Goal: Obtain resource: Download file/media

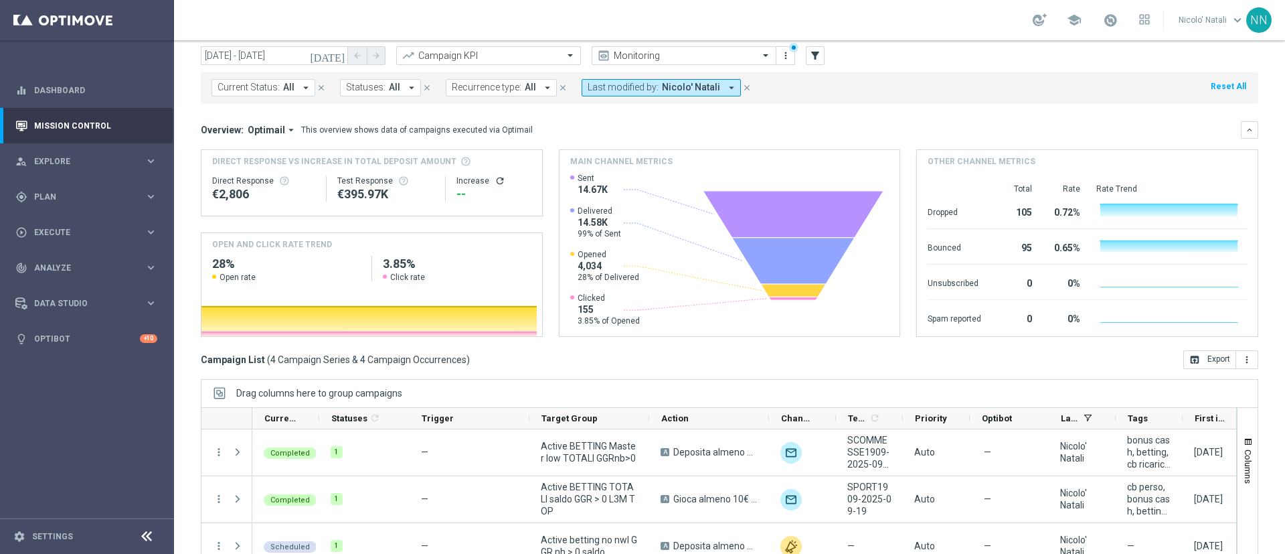
scroll to position [42, 0]
click at [702, 85] on span "Nicolo' Natali" at bounding box center [691, 88] width 58 height 11
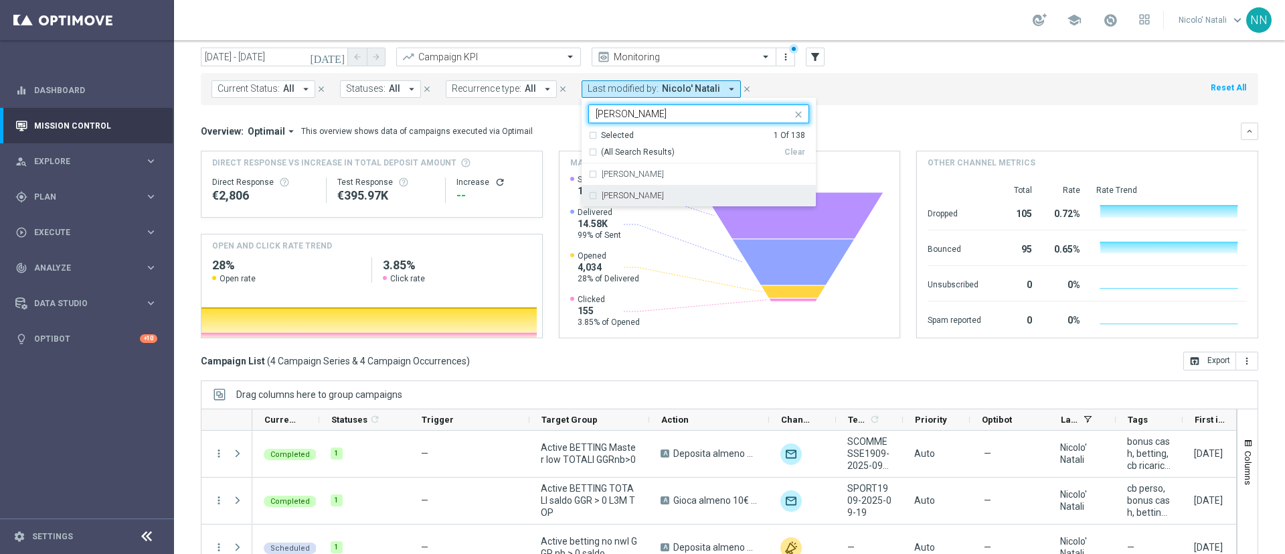
click at [648, 196] on label "Lorenzo Carlevale" at bounding box center [633, 195] width 62 height 8
type input "carl"
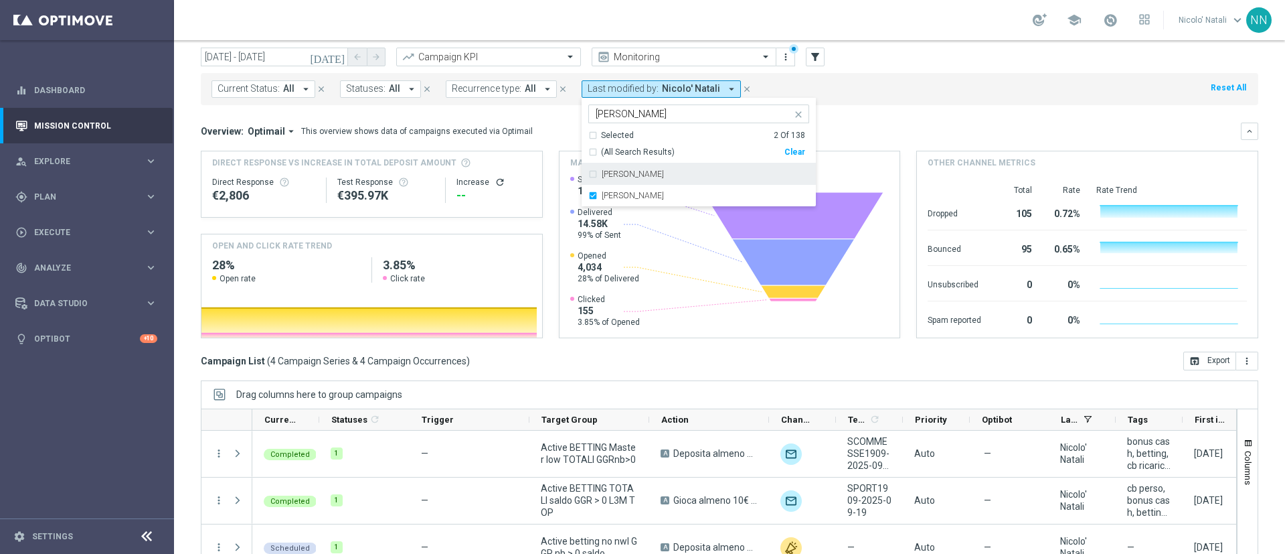
click at [856, 130] on div "Overview: Optimail arrow_drop_down This overview shows data of campaigns execut…" at bounding box center [721, 131] width 1040 height 12
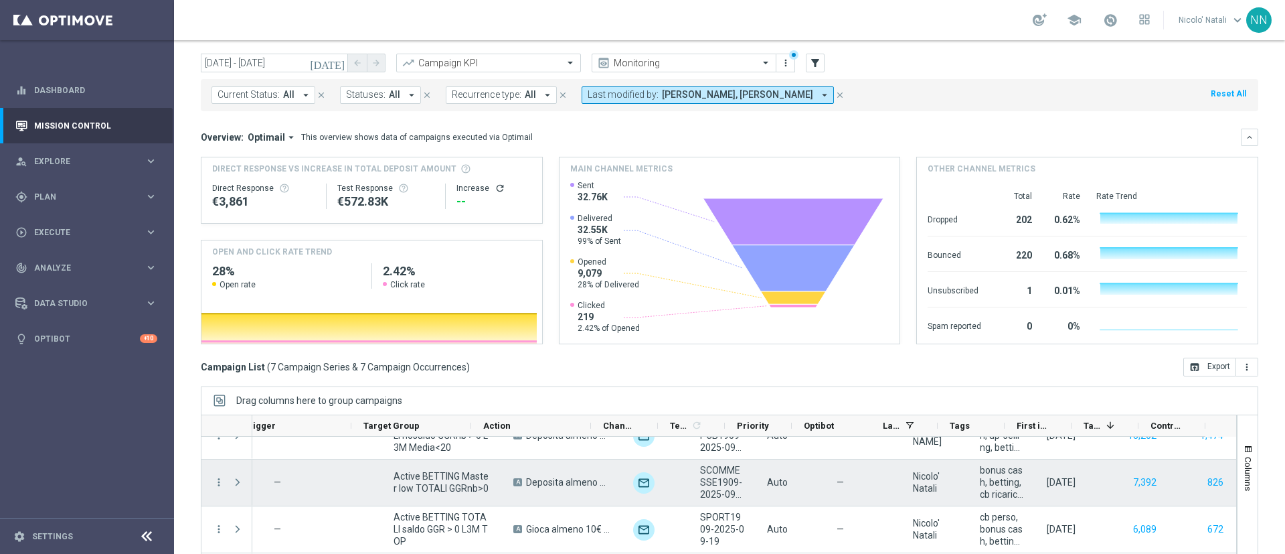
scroll to position [25, 0]
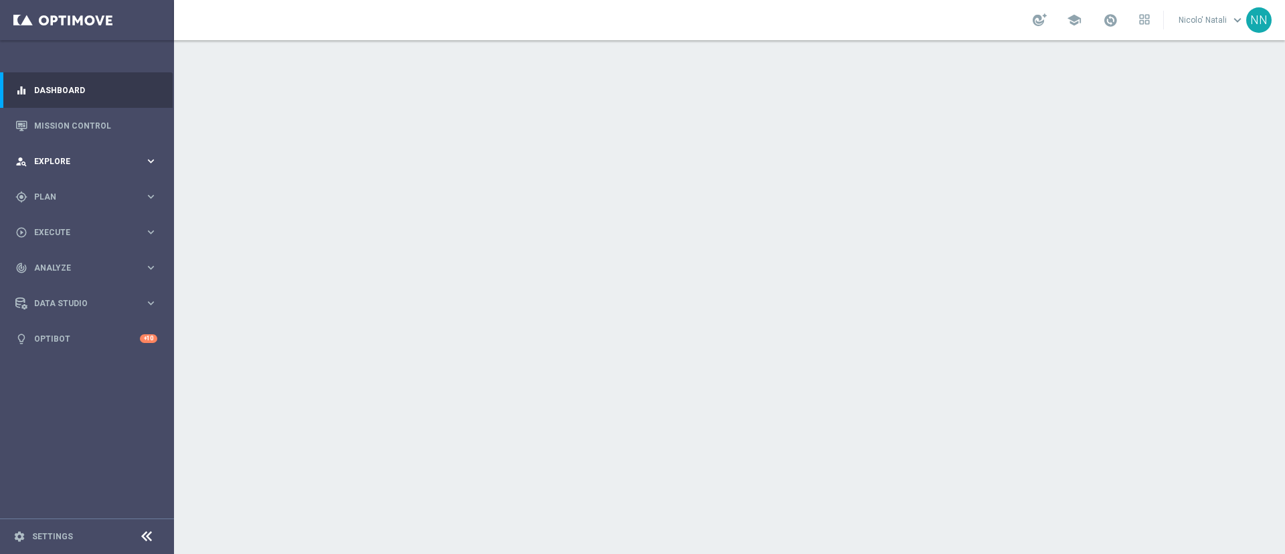
click at [82, 159] on span "Explore" at bounding box center [89, 161] width 110 height 8
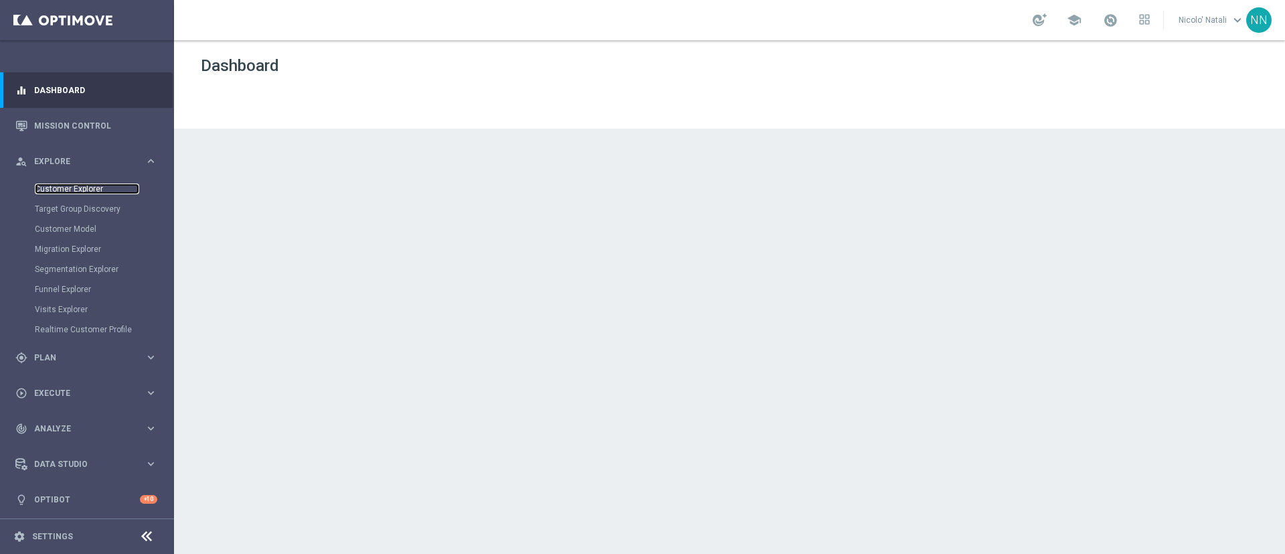
click at [79, 183] on link "Customer Explorer" at bounding box center [87, 188] width 104 height 11
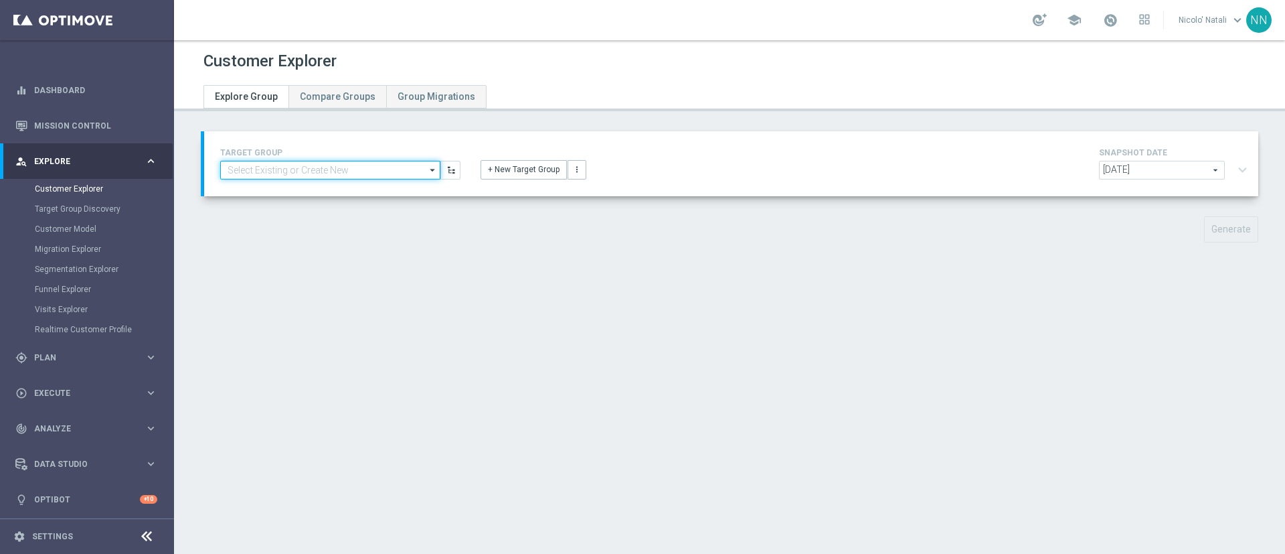
click at [297, 167] on input at bounding box center [330, 170] width 220 height 19
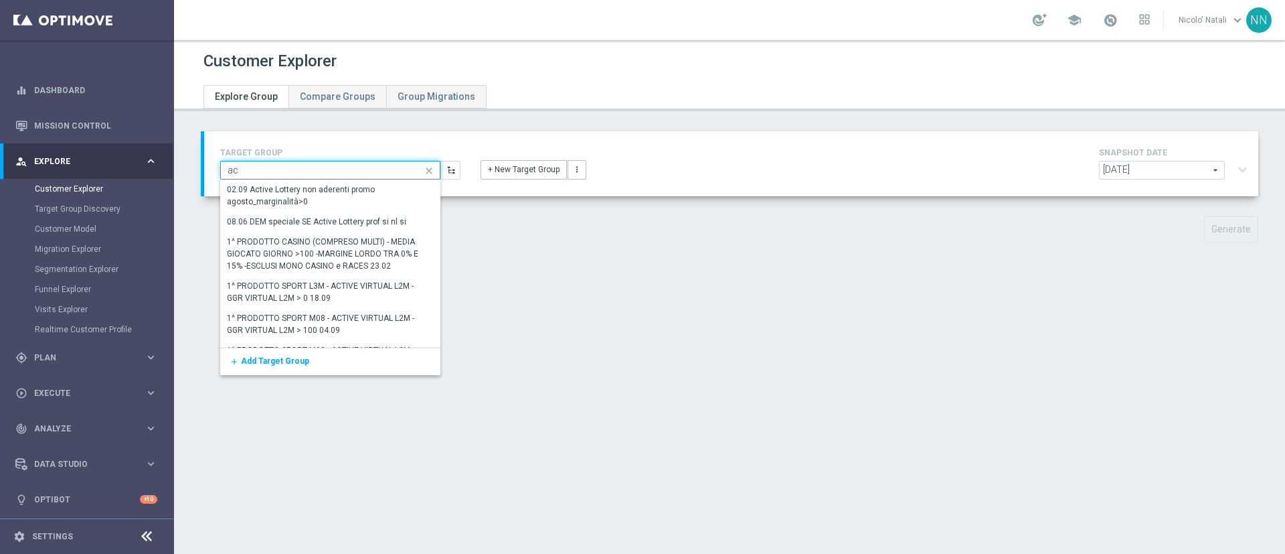
type input "a"
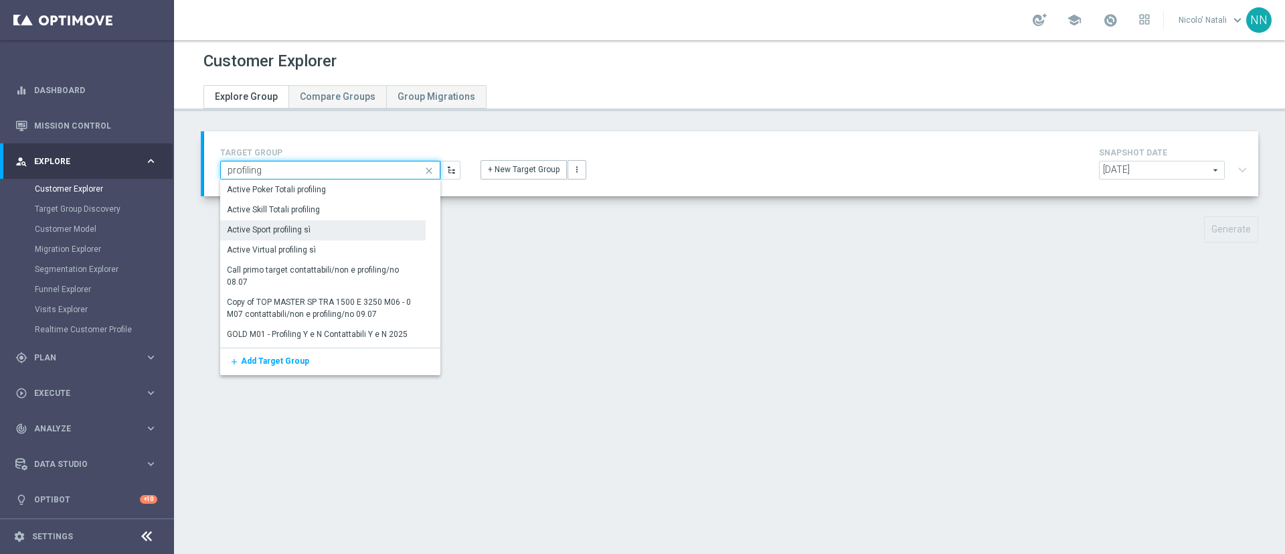
type input "profiling"
click at [283, 230] on div "Active Sport profiling sì" at bounding box center [270, 230] width 84 height 12
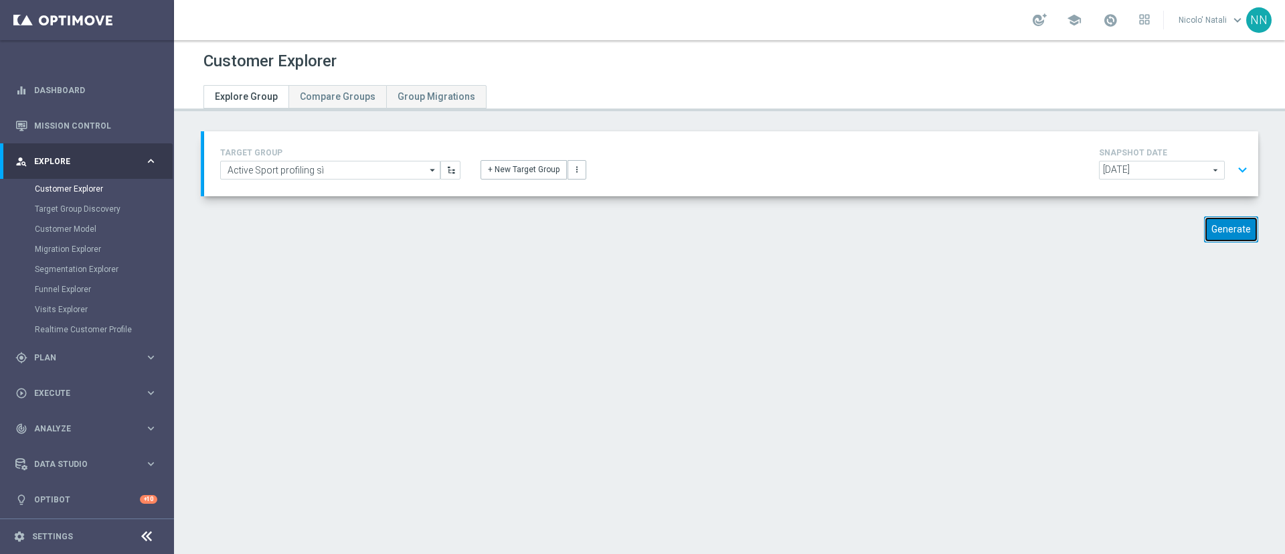
click at [1206, 222] on button "Generate" at bounding box center [1231, 229] width 54 height 26
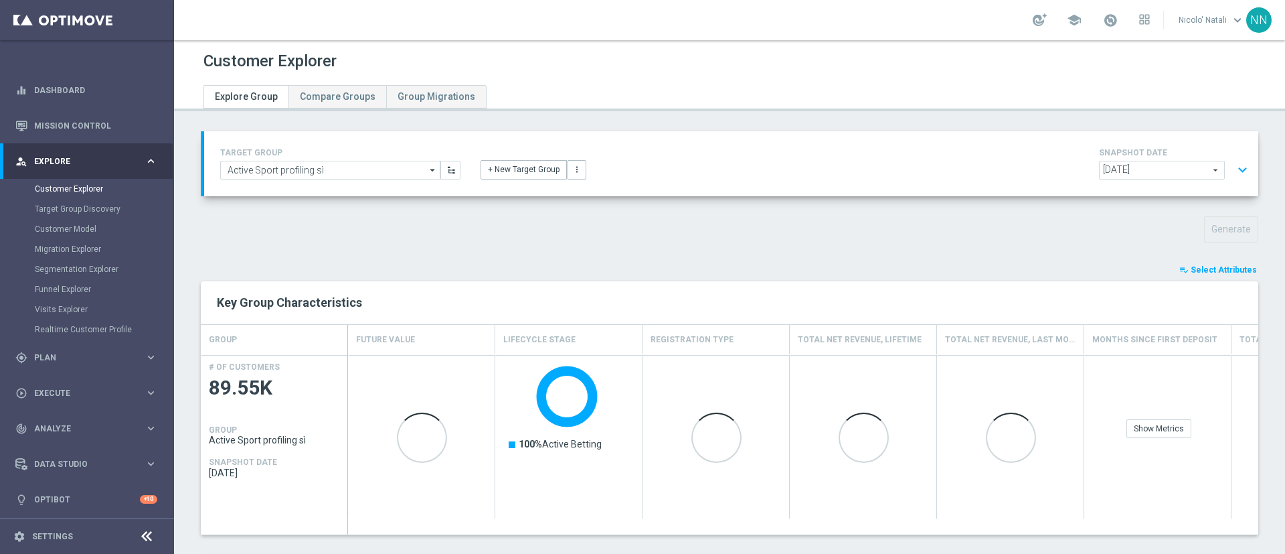
click at [1215, 268] on span "Select Attributes" at bounding box center [1224, 269] width 66 height 9
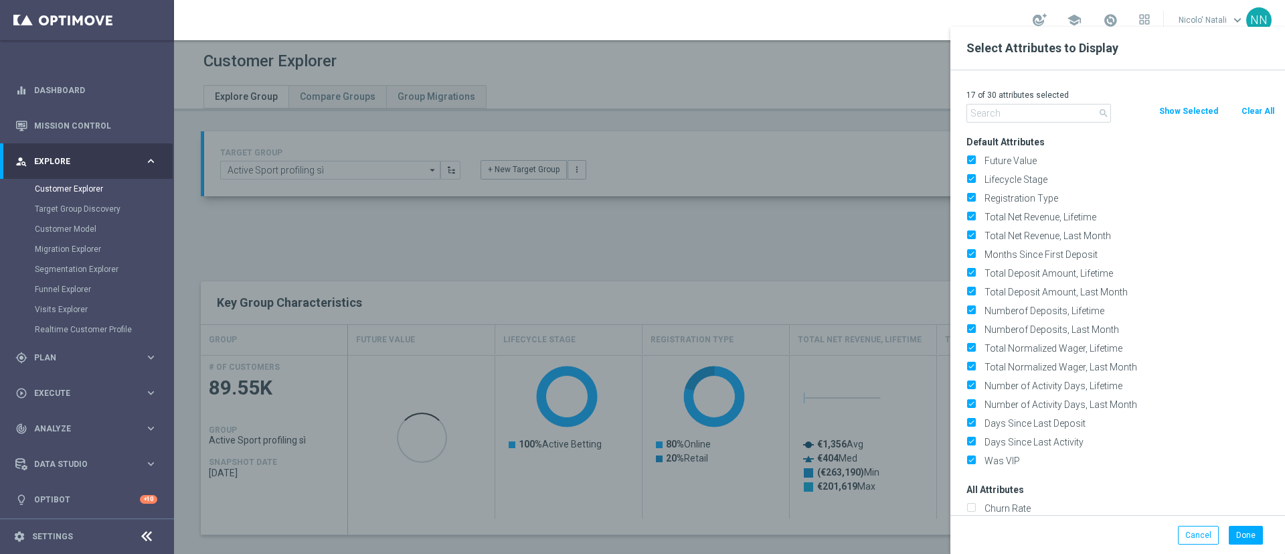
click at [1256, 105] on button "Clear All" at bounding box center [1257, 111] width 35 height 15
checkbox input "false"
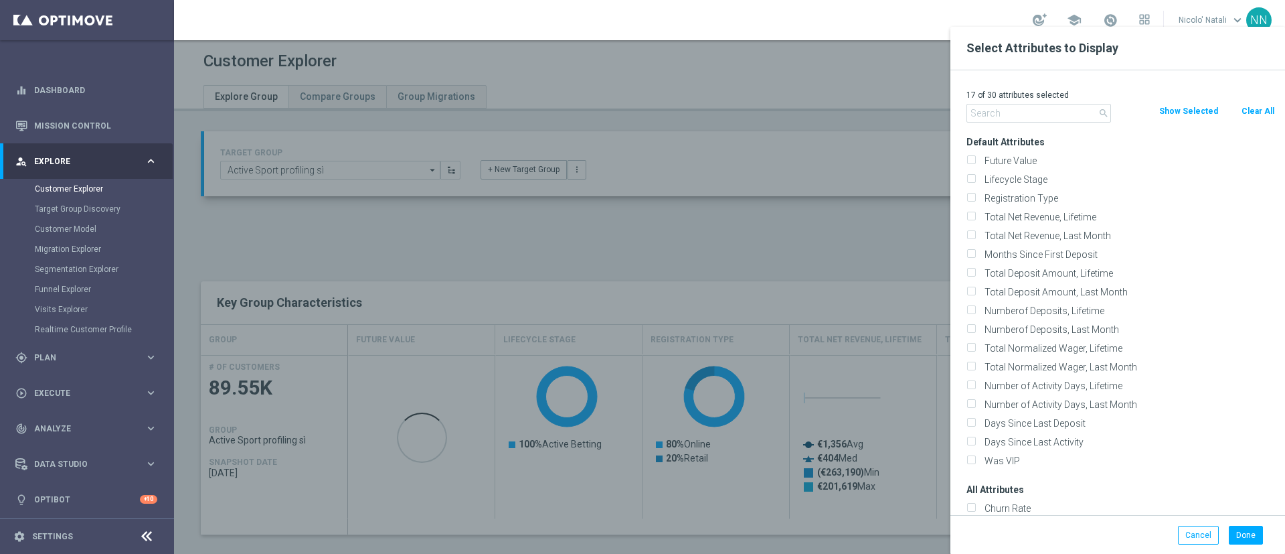
checkbox input "false"
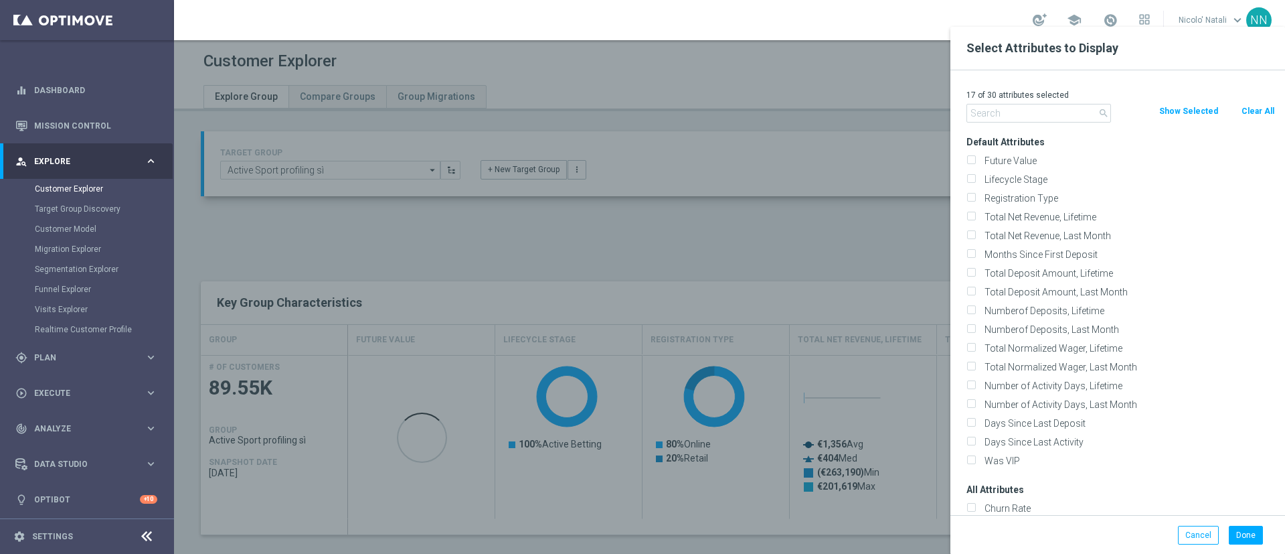
checkbox input "false"
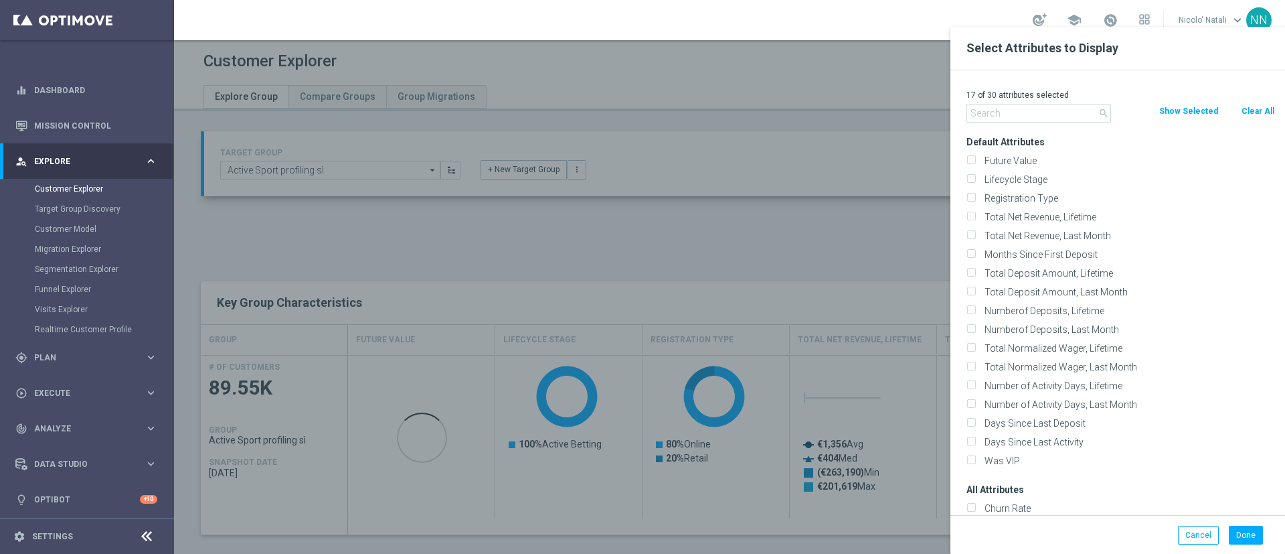
checkbox input "false"
click at [1042, 106] on input "text" at bounding box center [1039, 113] width 145 height 19
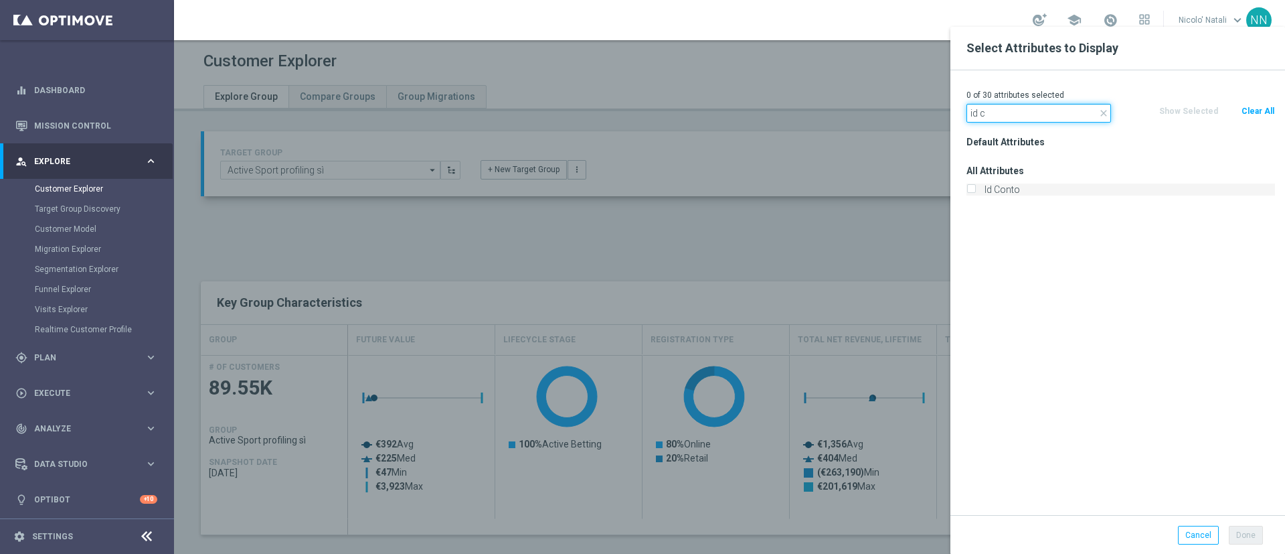
type input "id c"
click at [1001, 189] on label "Id Conto" at bounding box center [1127, 189] width 295 height 12
click at [975, 189] on input "Id Conto" at bounding box center [971, 191] width 9 height 9
checkbox input "true"
click at [1258, 529] on button "Done" at bounding box center [1246, 534] width 34 height 19
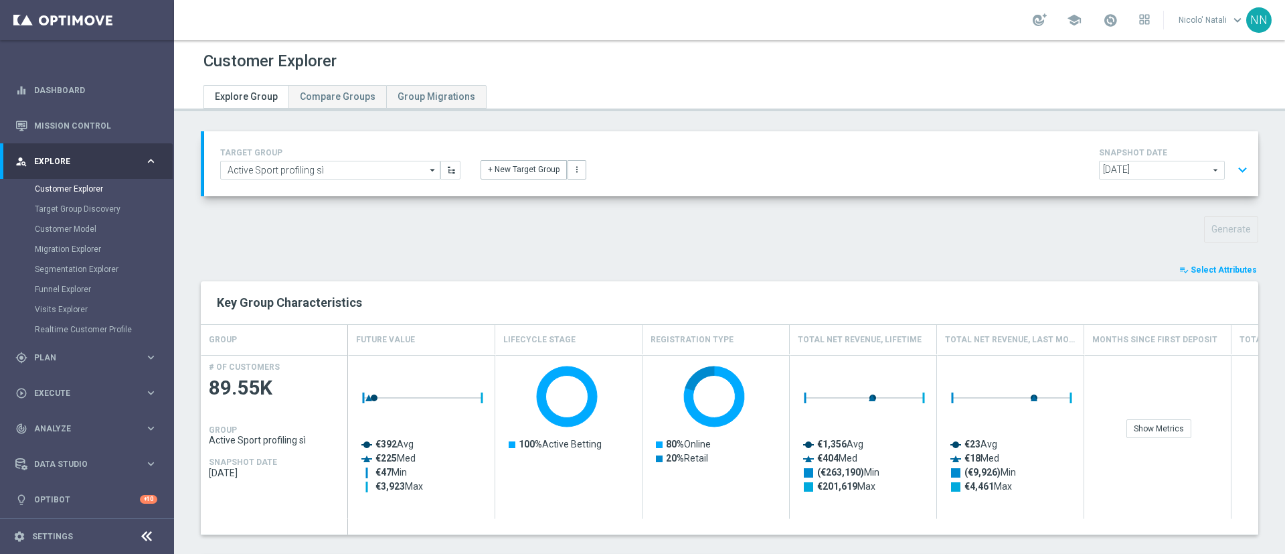
type input "Search"
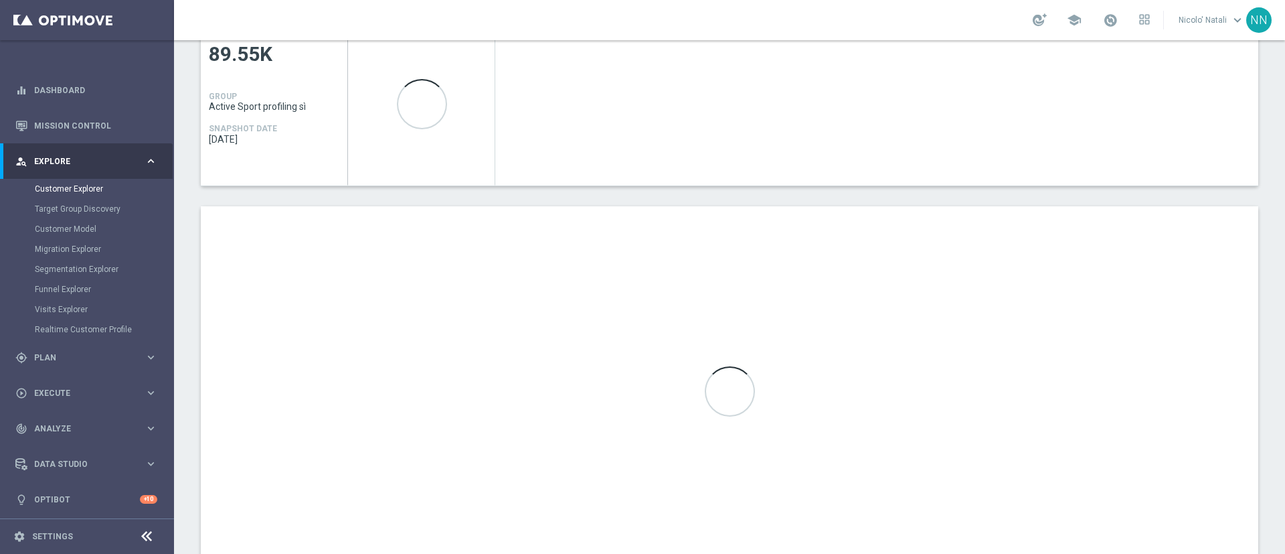
scroll to position [390, 0]
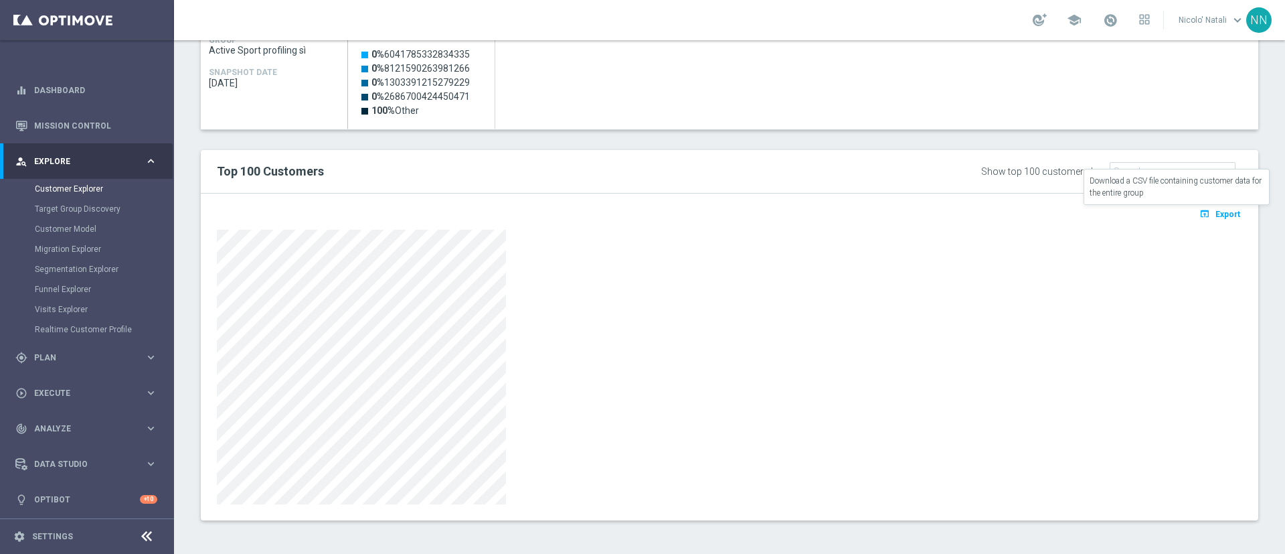
click at [1198, 221] on button "open_in_browser Export" at bounding box center [1220, 213] width 45 height 17
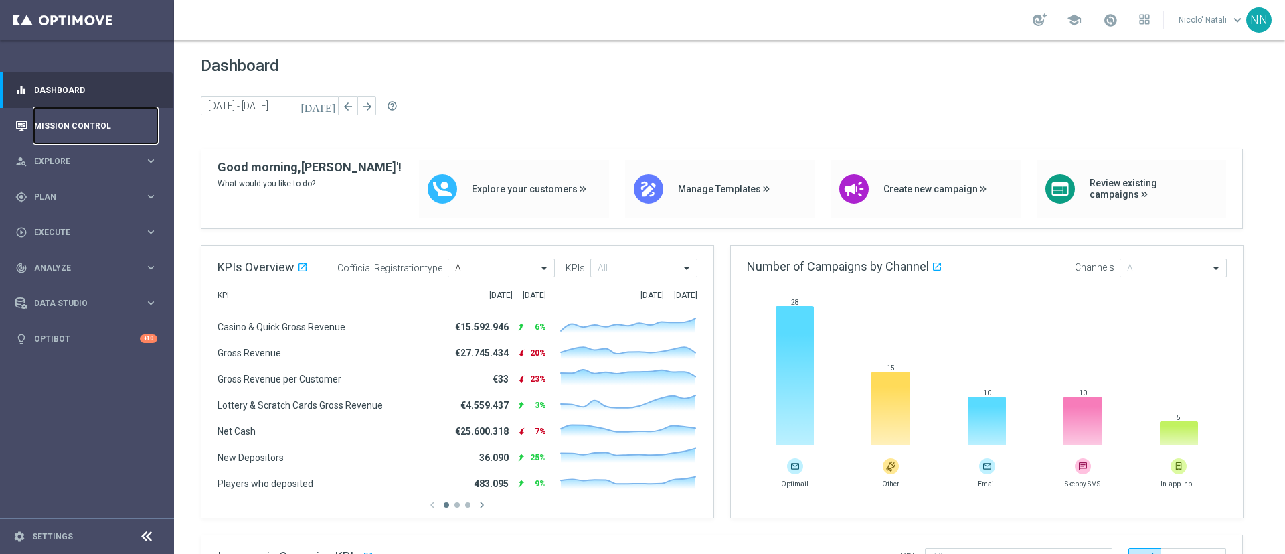
click at [63, 123] on link "Mission Control" at bounding box center [95, 125] width 123 height 35
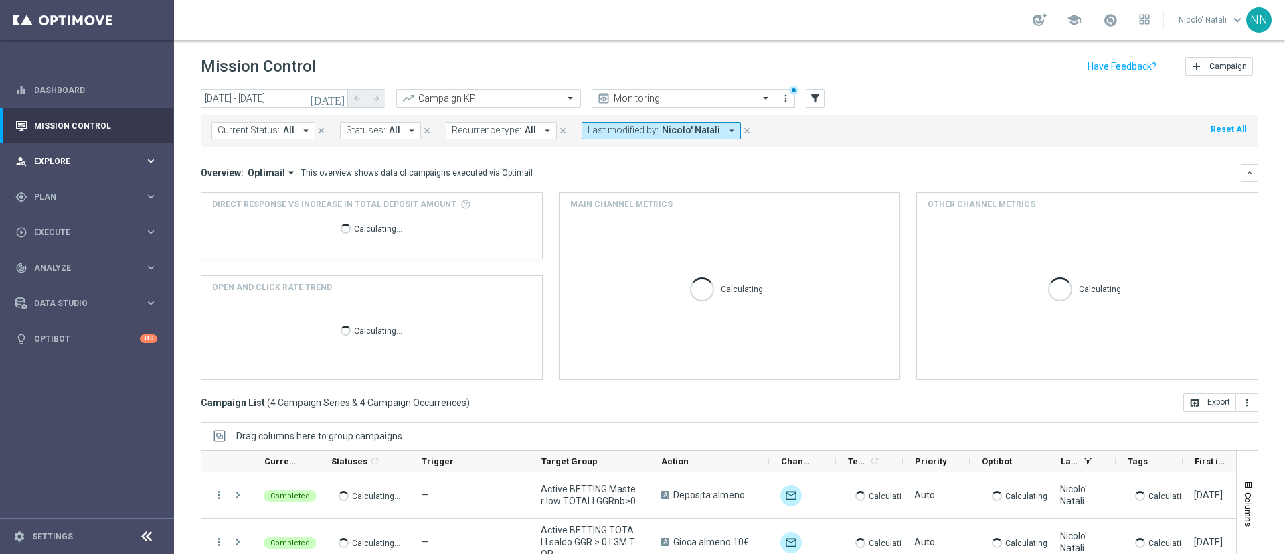
click at [63, 155] on div "person_search Explore" at bounding box center [79, 161] width 129 height 12
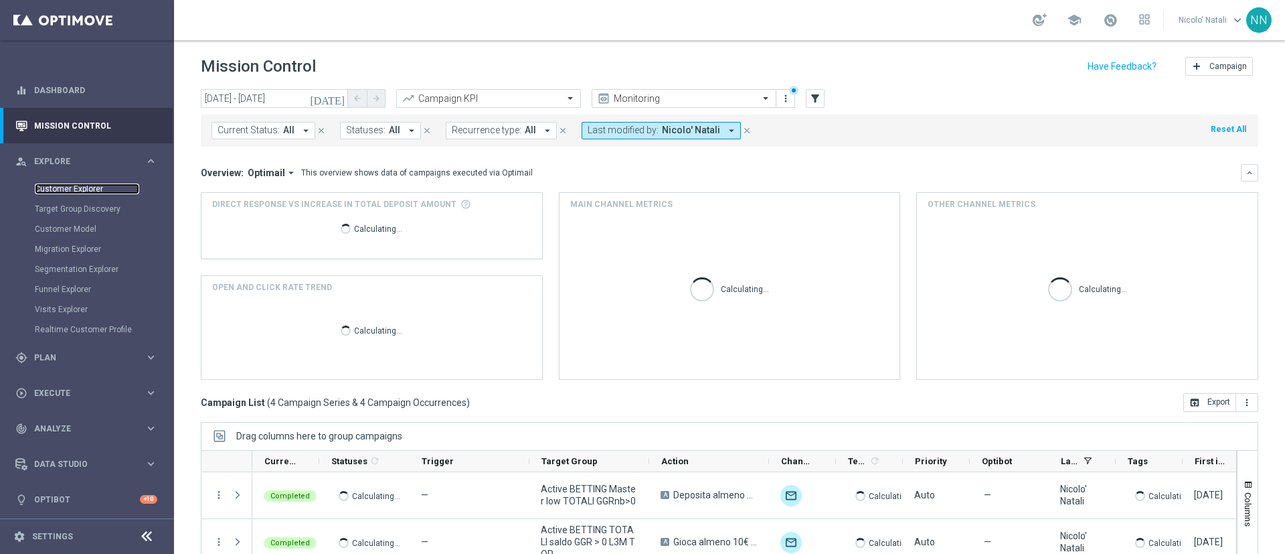
click at [74, 185] on link "Customer Explorer" at bounding box center [87, 188] width 104 height 11
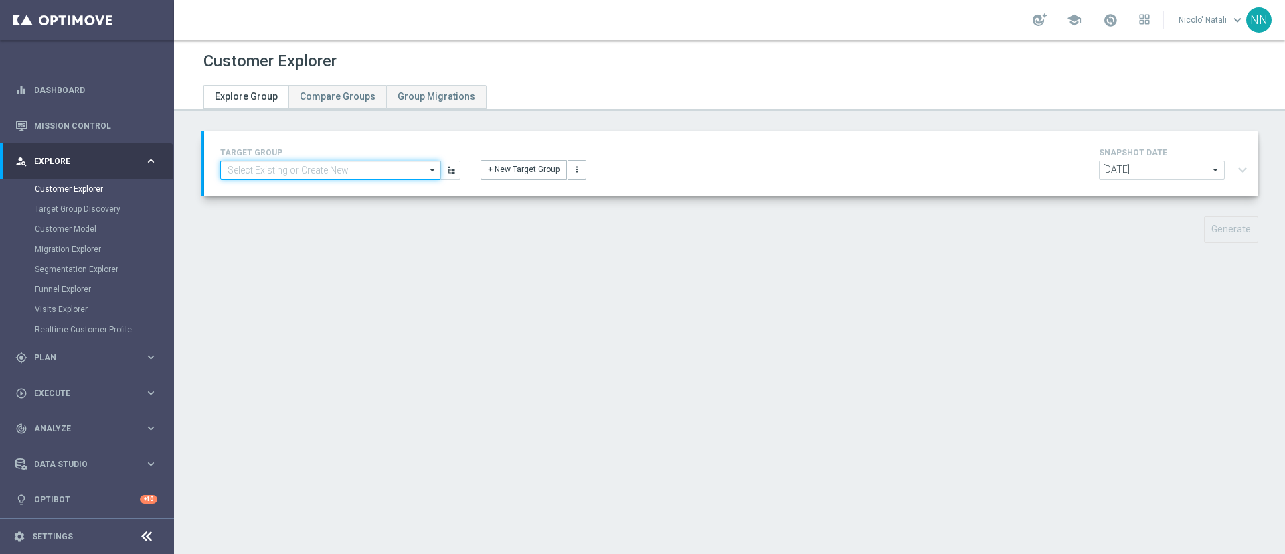
click at [354, 168] on input at bounding box center [330, 170] width 220 height 19
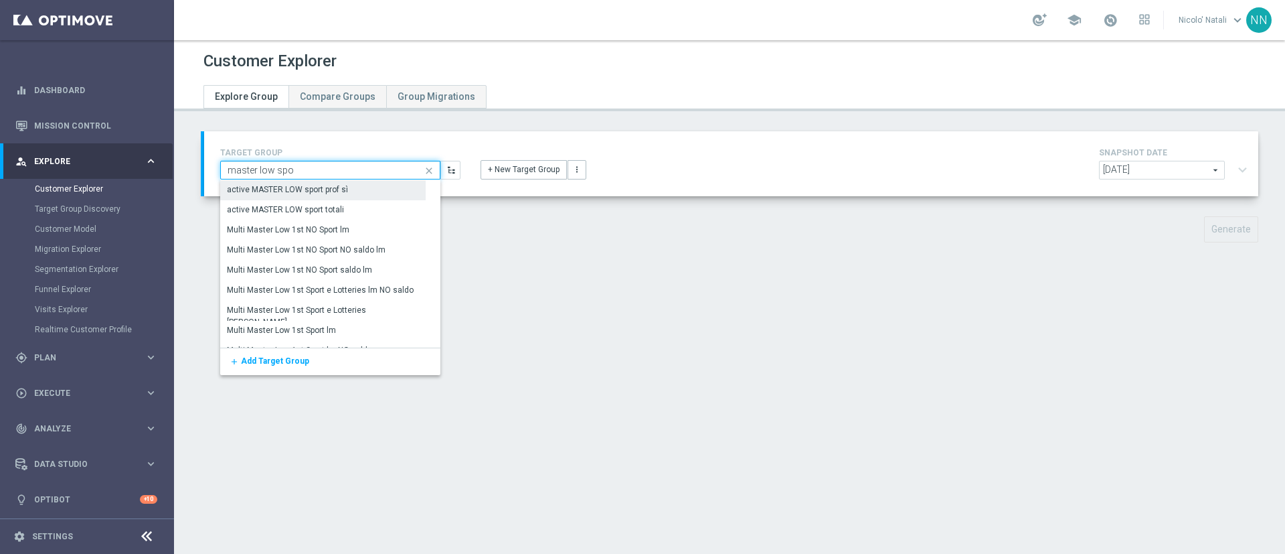
type input "master low spo"
click at [341, 188] on div "active MASTER LOW sport prof sì" at bounding box center [288, 190] width 121 height 12
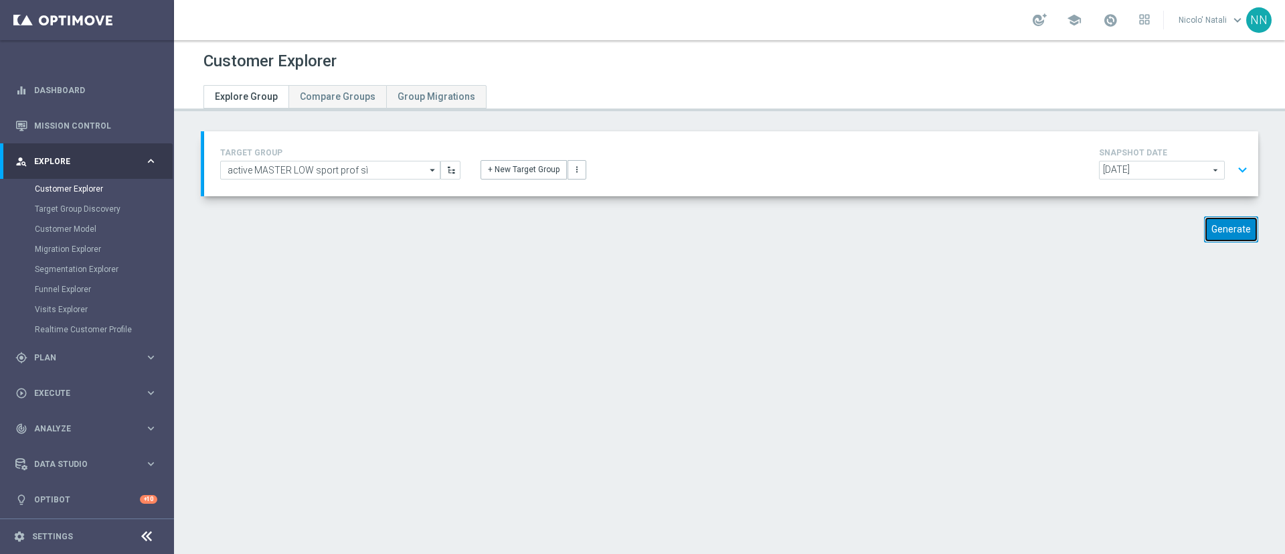
click at [1223, 237] on button "Generate" at bounding box center [1231, 229] width 54 height 26
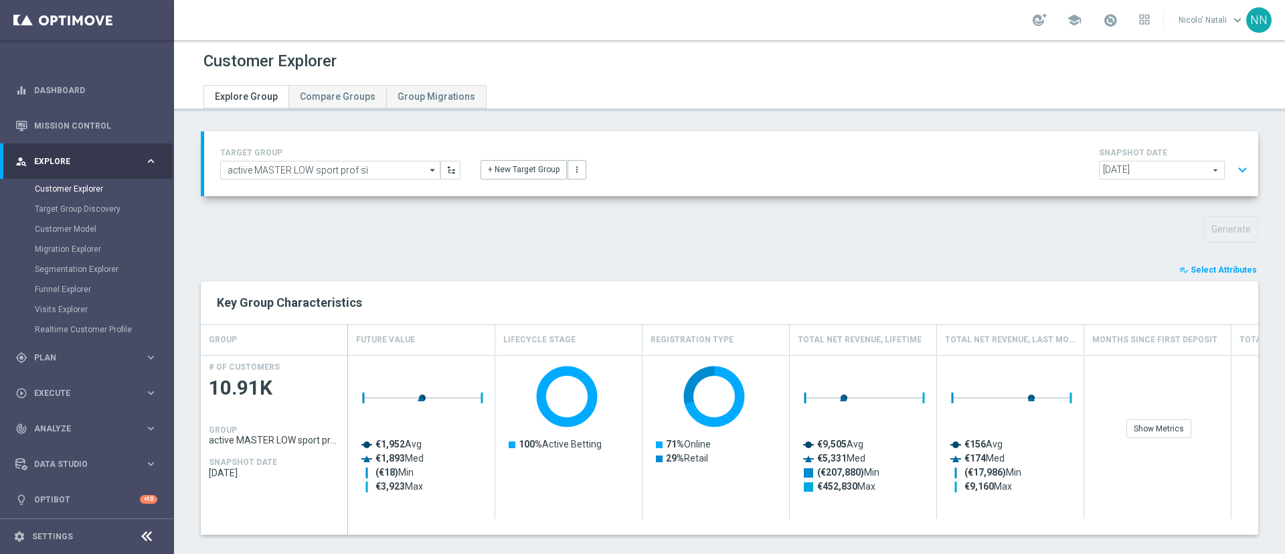
click at [1220, 262] on button "playlist_add_check Select Attributes" at bounding box center [1218, 269] width 80 height 15
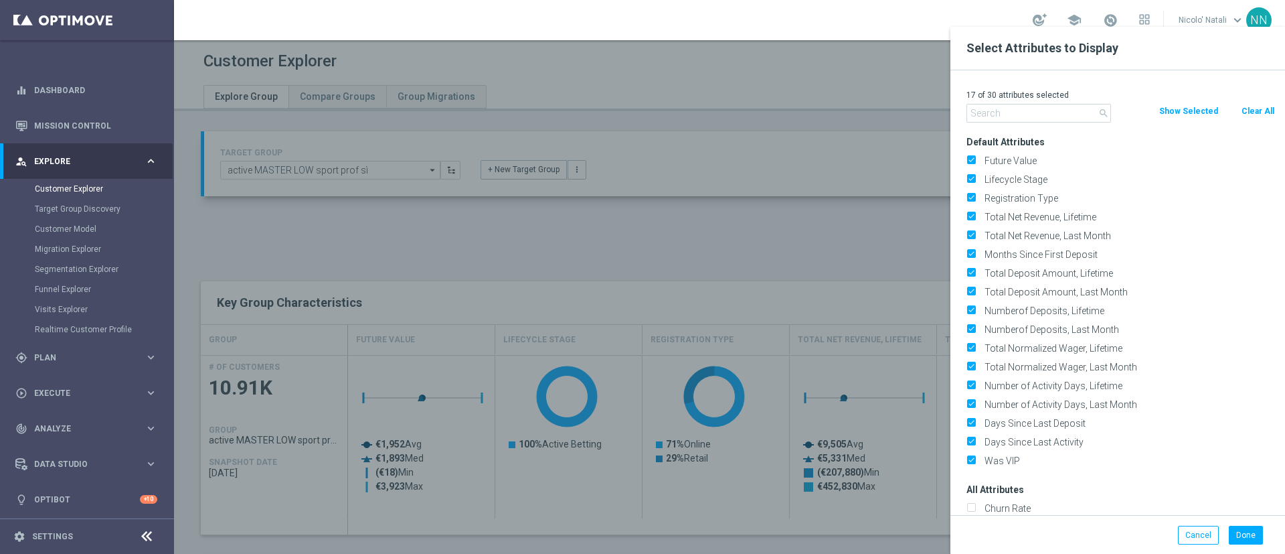
click at [1252, 113] on button "Clear All" at bounding box center [1257, 111] width 35 height 15
checkbox input "false"
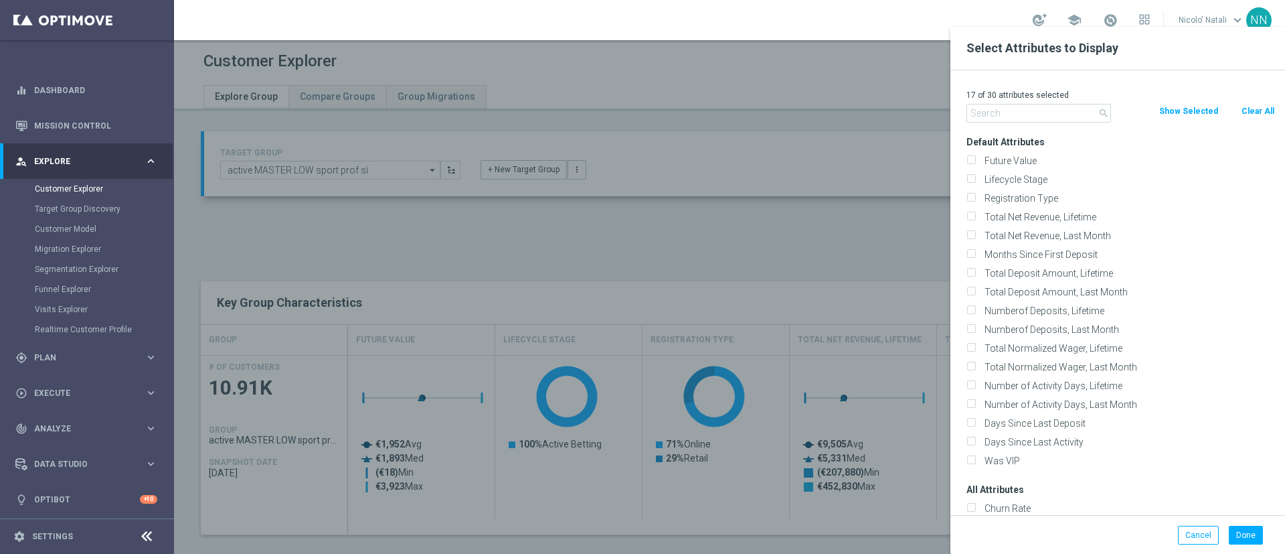
checkbox input "false"
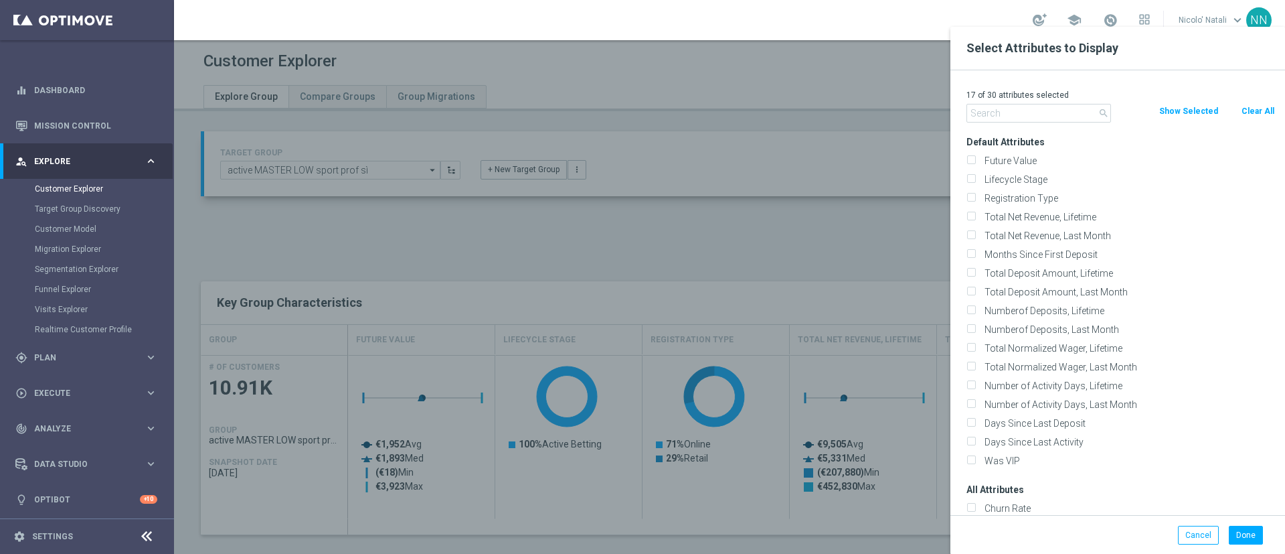
checkbox input "false"
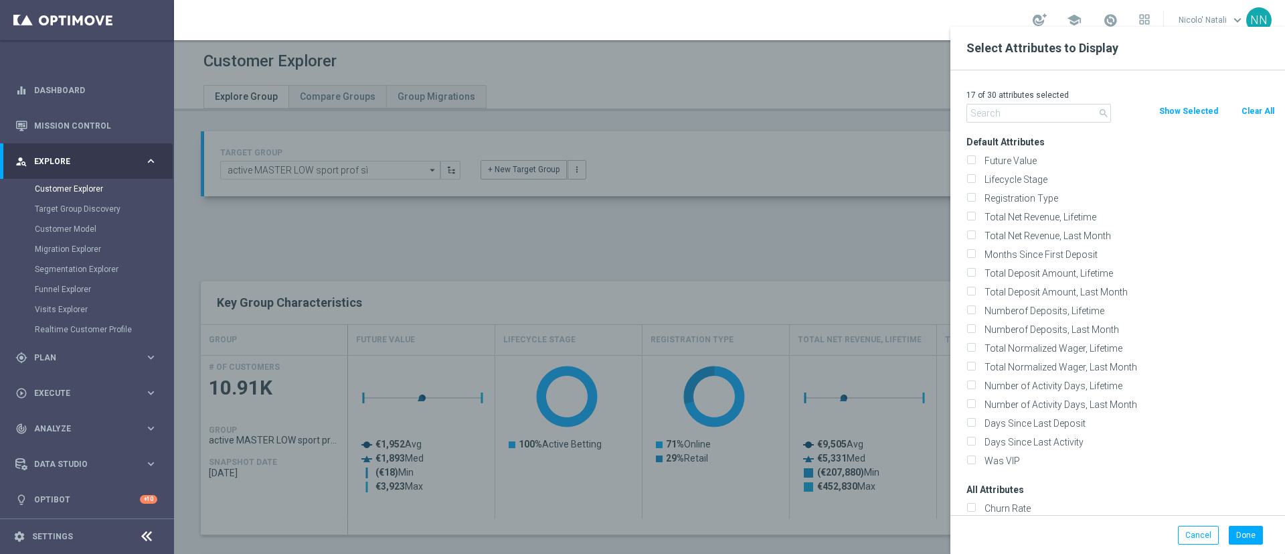
checkbox input "false"
click at [1022, 112] on input "text" at bounding box center [1039, 113] width 145 height 19
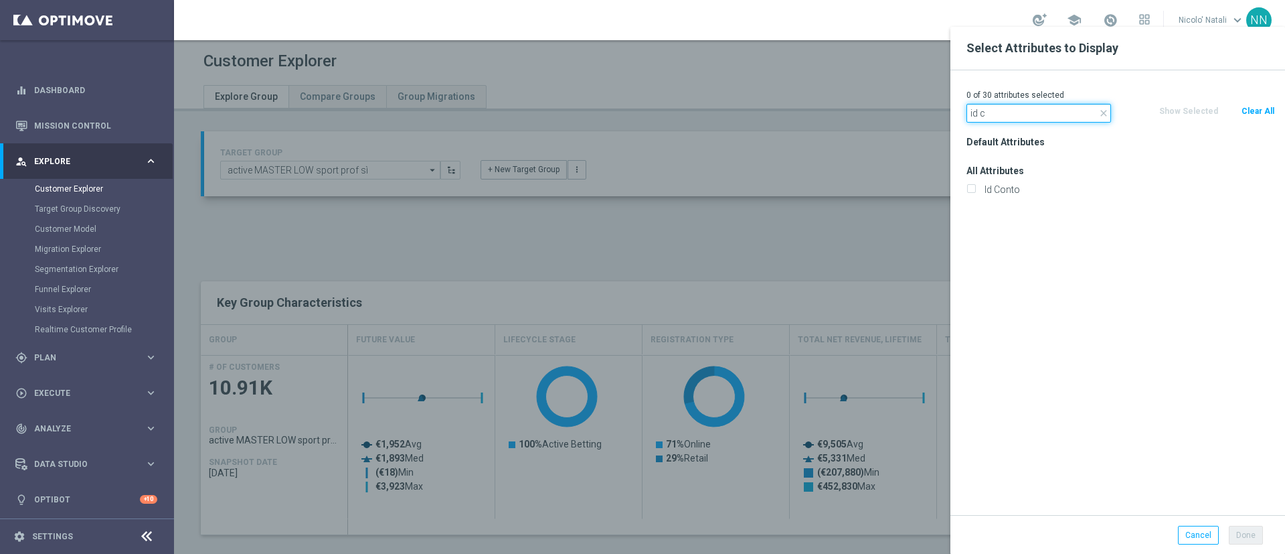
type input "id c"
click at [1001, 196] on div "Id Conto" at bounding box center [1121, 189] width 329 height 19
click at [1001, 191] on label "Id Conto" at bounding box center [1127, 189] width 295 height 12
click at [975, 191] on input "Id Conto" at bounding box center [971, 191] width 9 height 9
checkbox input "true"
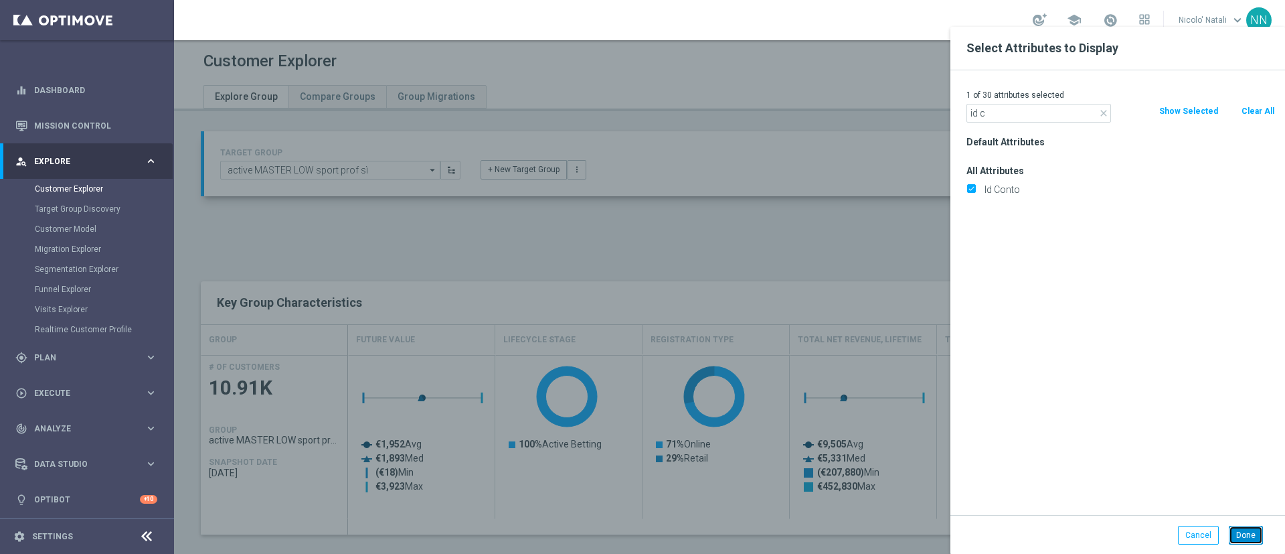
click at [1254, 529] on button "Done" at bounding box center [1246, 534] width 34 height 19
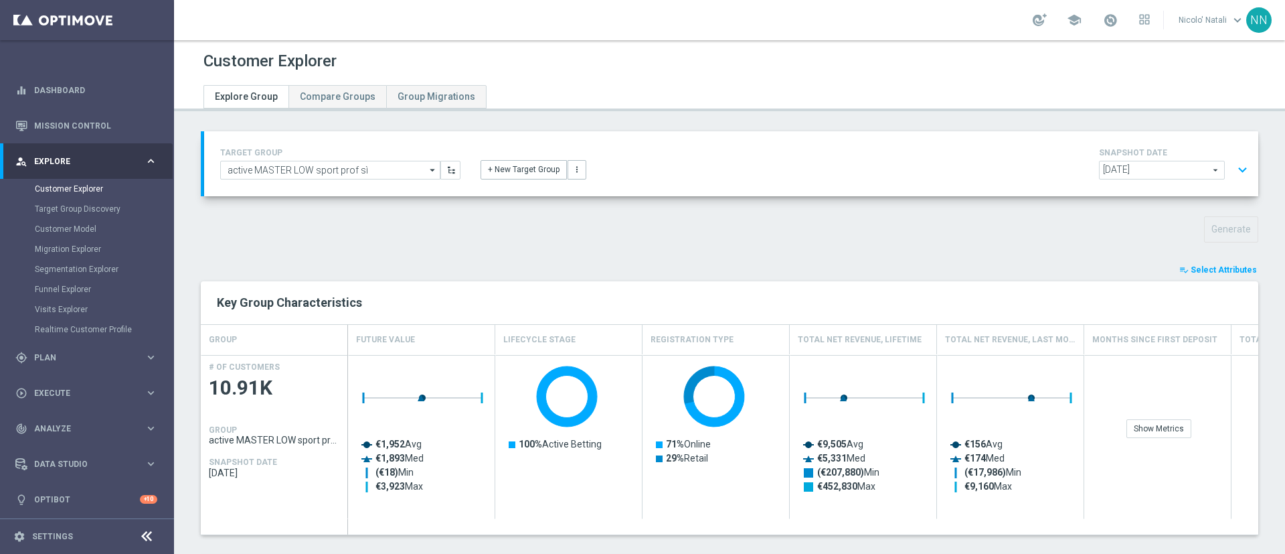
type input "Search"
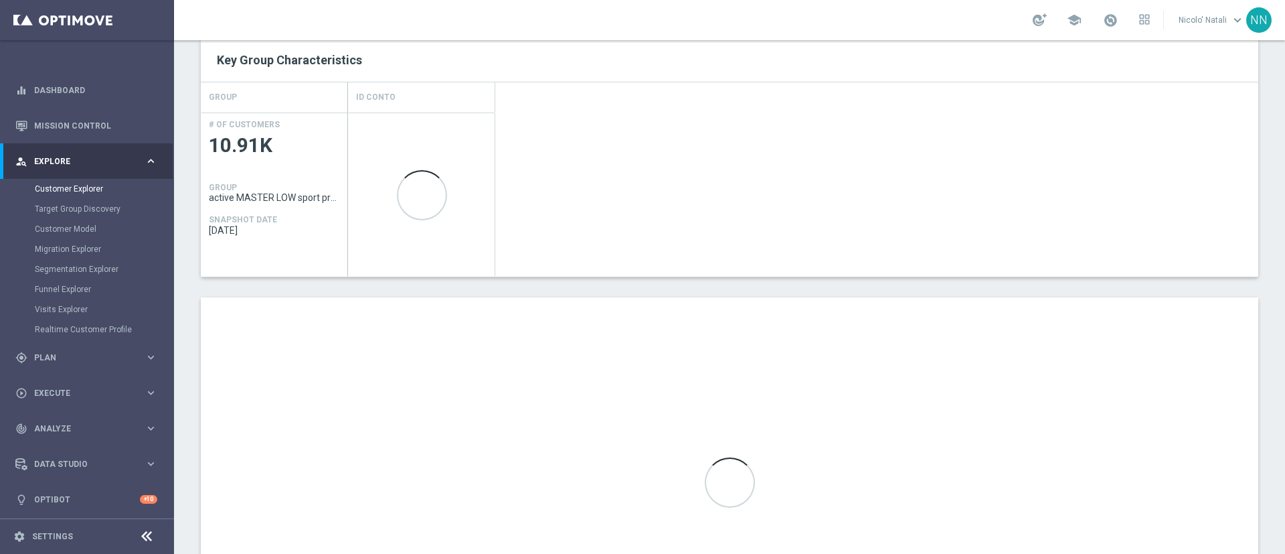
scroll to position [245, 0]
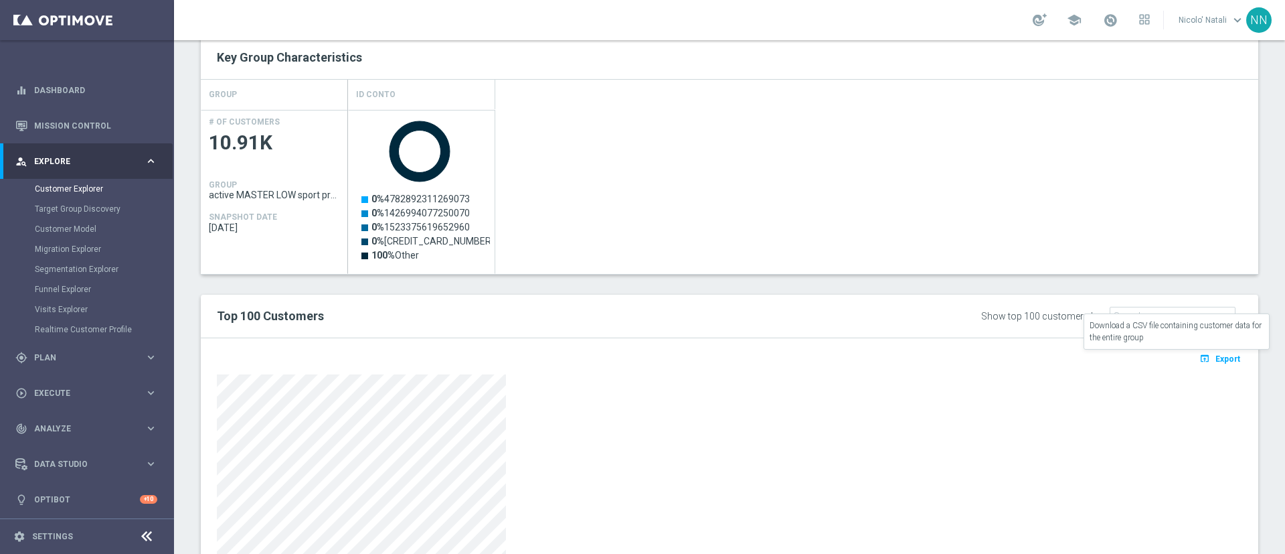
click at [1200, 359] on icon "open_in_browser" at bounding box center [1207, 358] width 14 height 11
click at [1216, 355] on span "Export" at bounding box center [1228, 358] width 25 height 9
